Goal: Information Seeking & Learning: Learn about a topic

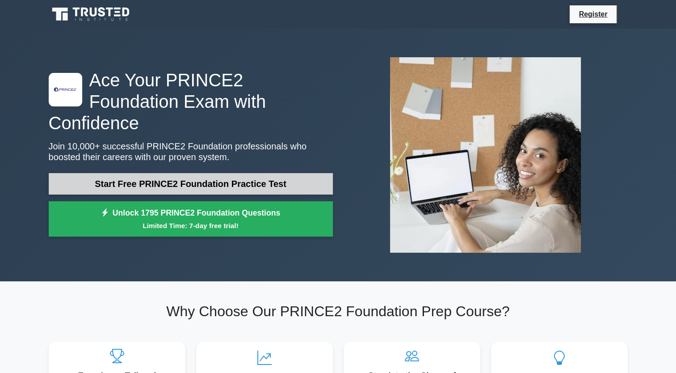
click at [195, 173] on link "Start Free PRINCE2 Foundation Practice Test" at bounding box center [191, 183] width 284 height 21
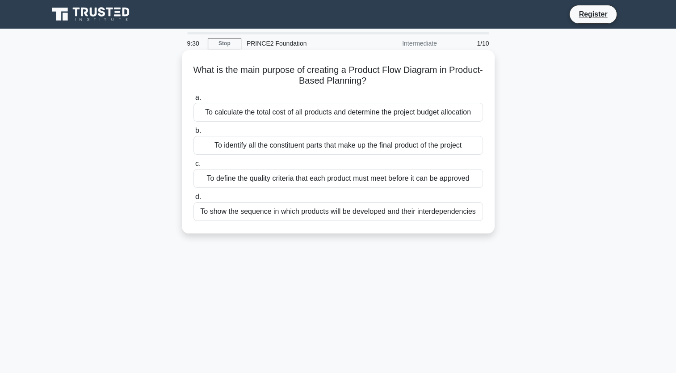
click at [315, 212] on div "To show the sequence in which products will be developed and their interdepende…" at bounding box center [338, 211] width 290 height 19
click at [193, 200] on input "d. To show the sequence in which products will be developed and their interdepe…" at bounding box center [193, 197] width 0 height 6
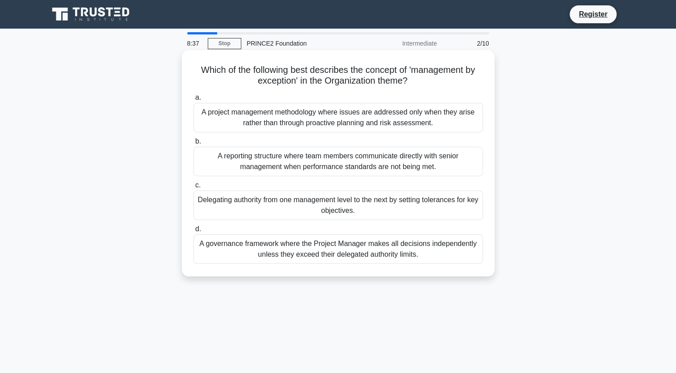
click at [324, 164] on div "A reporting structure where team members communicate directly with senior manag…" at bounding box center [338, 161] width 290 height 29
click at [193, 144] on input "b. A reporting structure where team members communicate directly with senior ma…" at bounding box center [193, 142] width 0 height 6
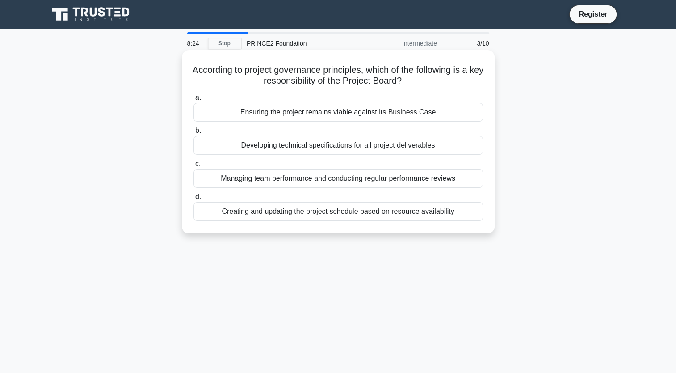
click at [297, 109] on div "Ensuring the project remains viable against its Business Case" at bounding box center [338, 112] width 290 height 19
click at [193, 101] on input "a. Ensuring the project remains viable against its Business Case" at bounding box center [193, 98] width 0 height 6
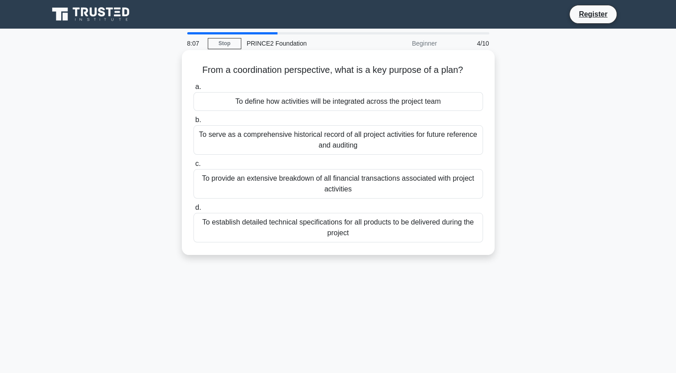
click at [309, 105] on div "To define how activities will be integrated across the project team" at bounding box center [338, 101] width 290 height 19
click at [193, 90] on input "a. To define how activities will be integrated across the project team" at bounding box center [193, 87] width 0 height 6
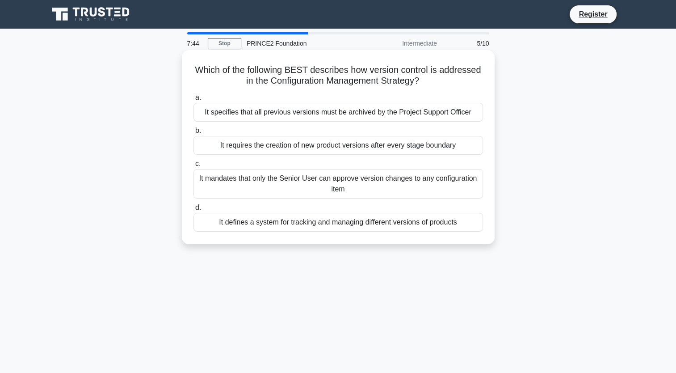
click at [328, 226] on div "It defines a system for tracking and managing different versions of products" at bounding box center [338, 222] width 290 height 19
click at [193, 210] on input "d. It defines a system for tracking and managing different versions of products" at bounding box center [193, 208] width 0 height 6
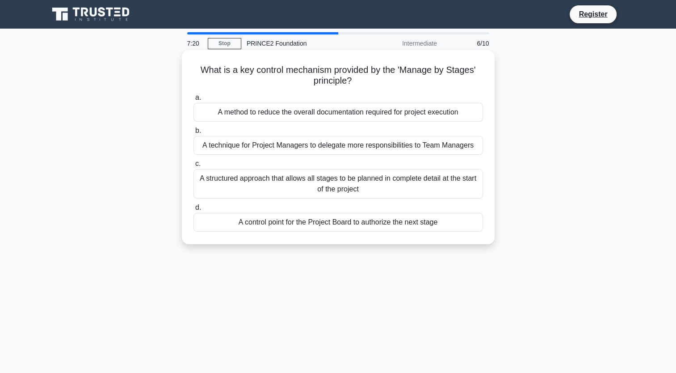
click at [324, 185] on div "A structured approach that allows all stages to be planned in complete detail a…" at bounding box center [338, 183] width 290 height 29
click at [193, 167] on input "c. A structured approach that allows all stages to be planned in complete detai…" at bounding box center [193, 164] width 0 height 6
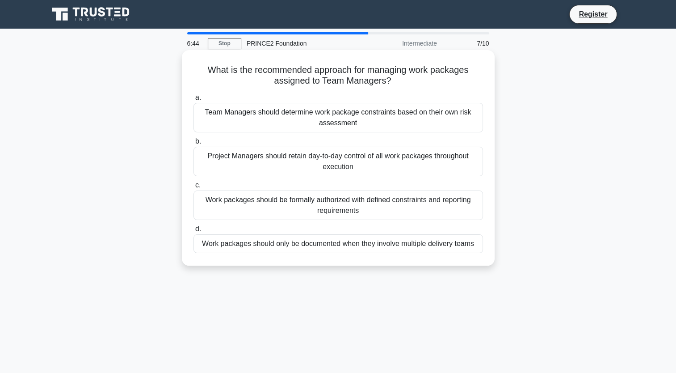
click at [319, 167] on div "Project Managers should retain day-to-day control of all work packages througho…" at bounding box center [338, 161] width 290 height 29
click at [193, 144] on input "b. Project Managers should retain day-to-day control of all work packages throu…" at bounding box center [193, 142] width 0 height 6
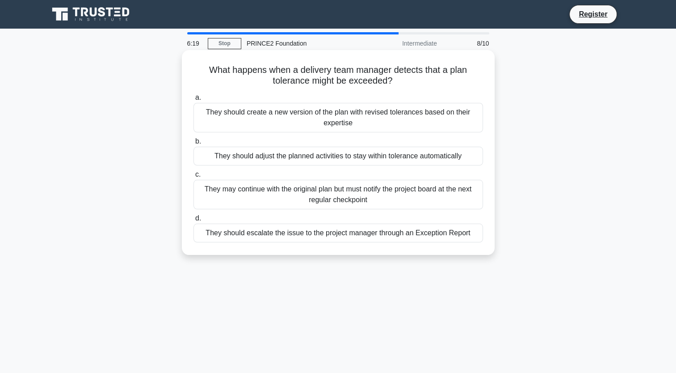
click at [316, 235] on div "They should escalate the issue to the project manager through an Exception Repo…" at bounding box center [338, 232] width 290 height 19
click at [193, 221] on input "d. They should escalate the issue to the project manager through an Exception R…" at bounding box center [193, 218] width 0 height 6
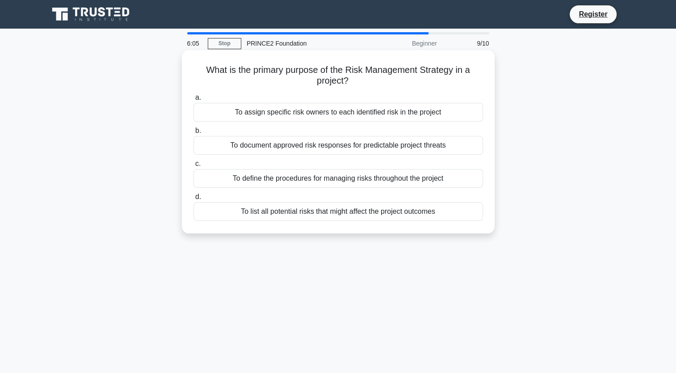
click at [326, 177] on div "To define the procedures for managing risks throughout the project" at bounding box center [338, 178] width 290 height 19
click at [193, 167] on input "c. To define the procedures for managing risks throughout the project" at bounding box center [193, 164] width 0 height 6
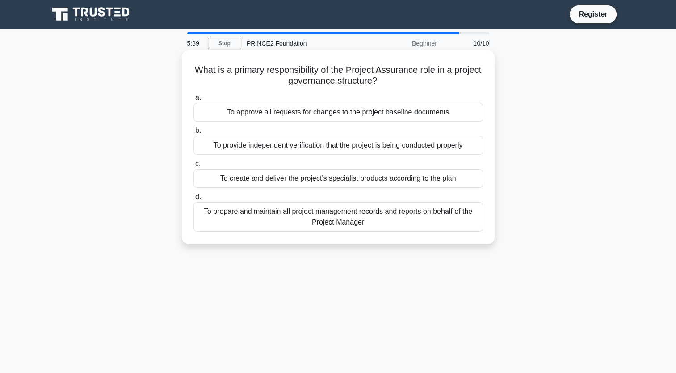
click at [311, 179] on div "To create and deliver the project's specialist products according to the plan" at bounding box center [338, 178] width 290 height 19
click at [193, 167] on input "c. To create and deliver the project's specialist products according to the plan" at bounding box center [193, 164] width 0 height 6
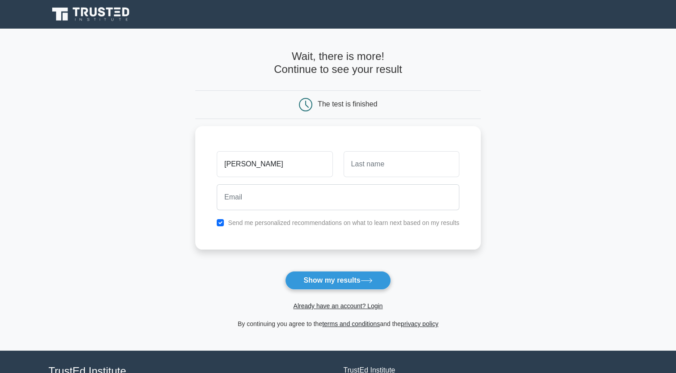
type input "[PERSON_NAME]"
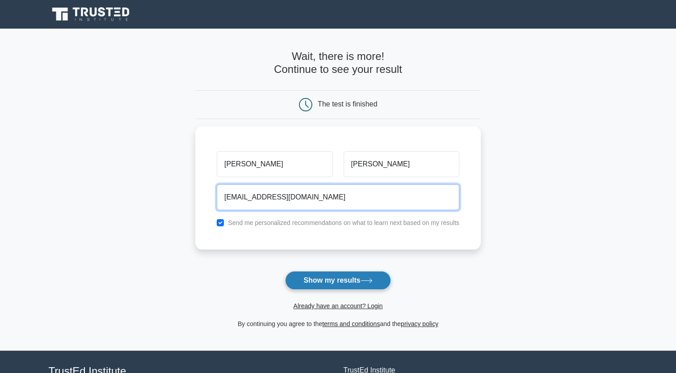
type input "[EMAIL_ADDRESS][DOMAIN_NAME]"
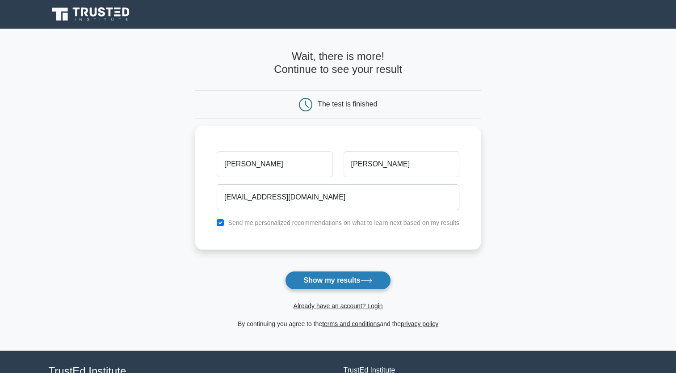
click at [336, 274] on button "Show my results" at bounding box center [337, 280] width 105 height 19
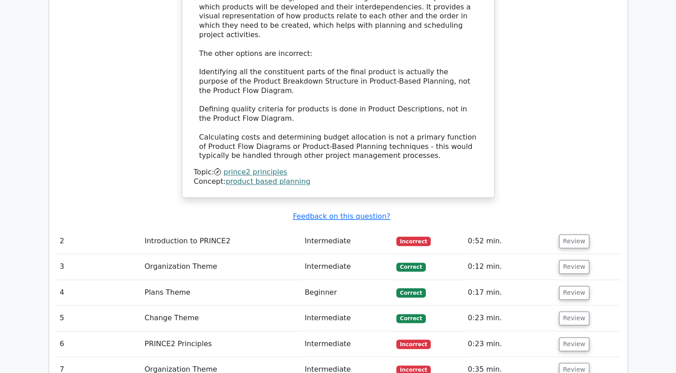
scroll to position [1057, 0]
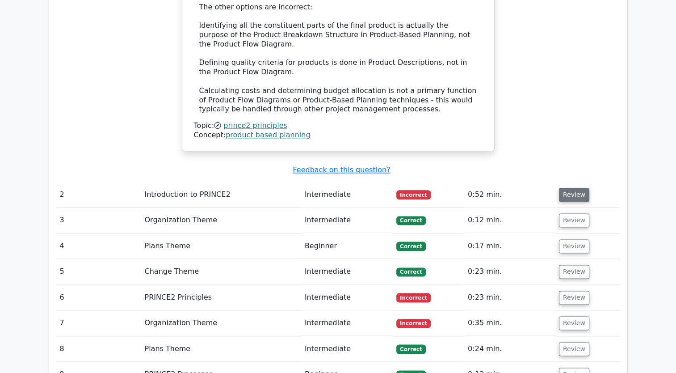
click at [577, 188] on button "Review" at bounding box center [574, 195] width 30 height 14
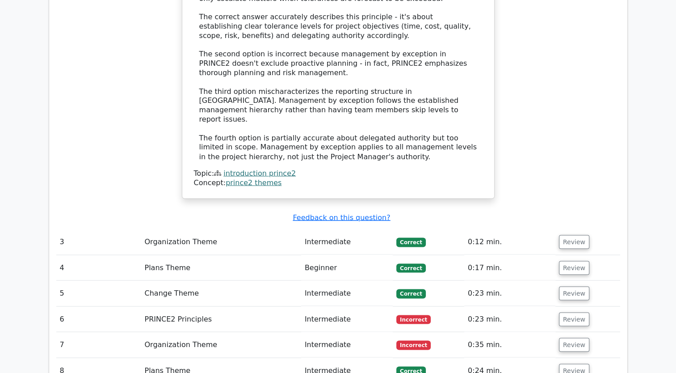
scroll to position [1543, 0]
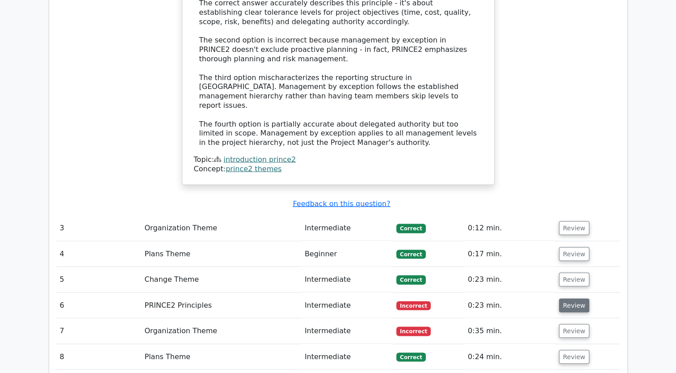
click at [569, 298] on button "Review" at bounding box center [574, 305] width 30 height 14
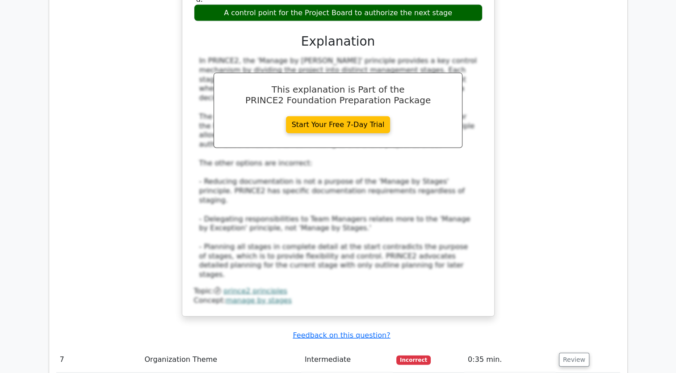
scroll to position [2025, 0]
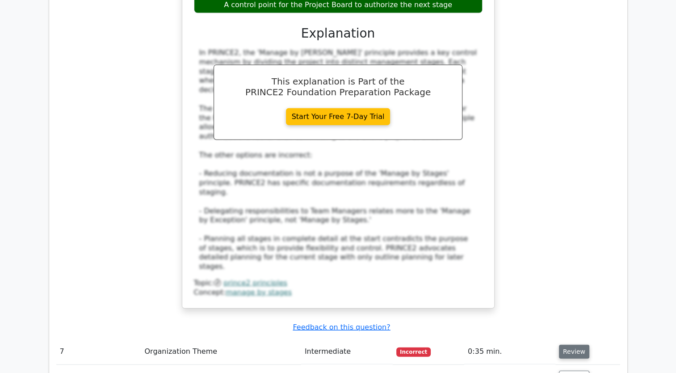
click at [574, 344] on button "Review" at bounding box center [574, 351] width 30 height 14
